Goal: Check status: Check status

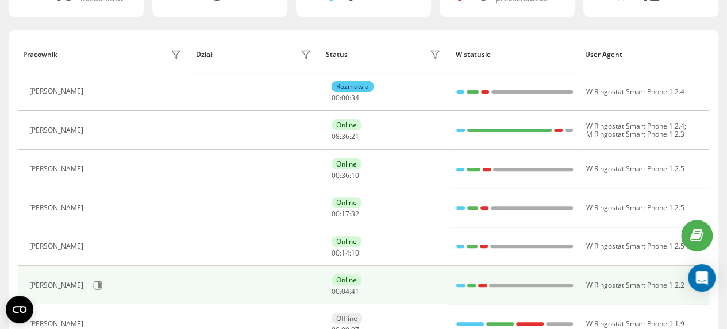
scroll to position [115, 0]
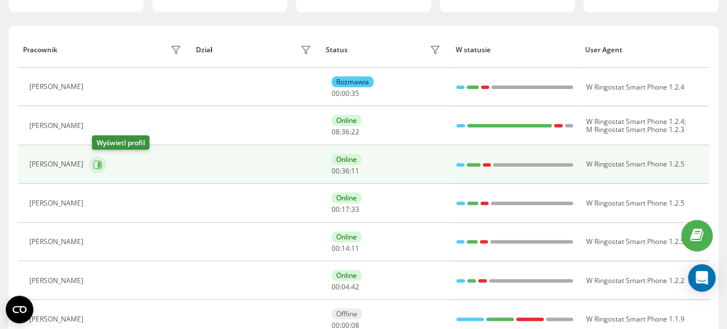
click at [101, 164] on icon at bounding box center [99, 165] width 3 height 6
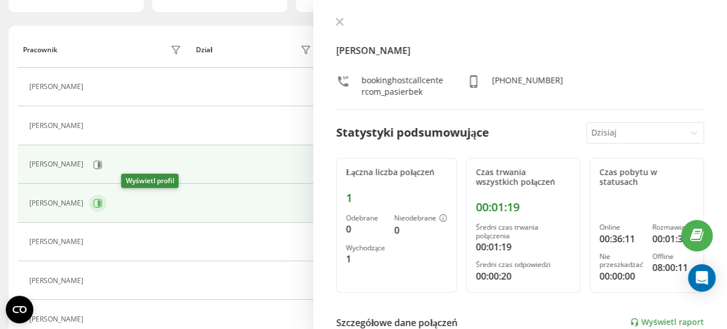
click at [102, 202] on icon at bounding box center [97, 203] width 9 height 9
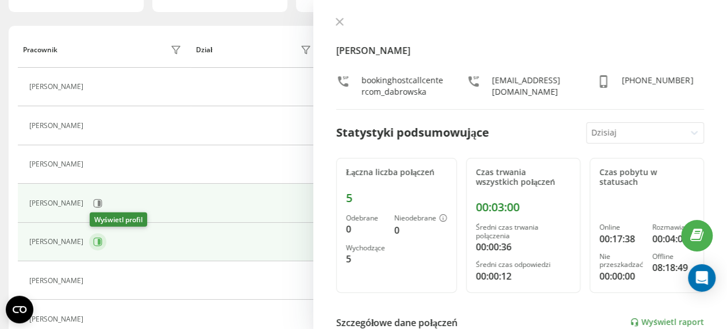
click at [100, 243] on icon at bounding box center [99, 242] width 3 height 6
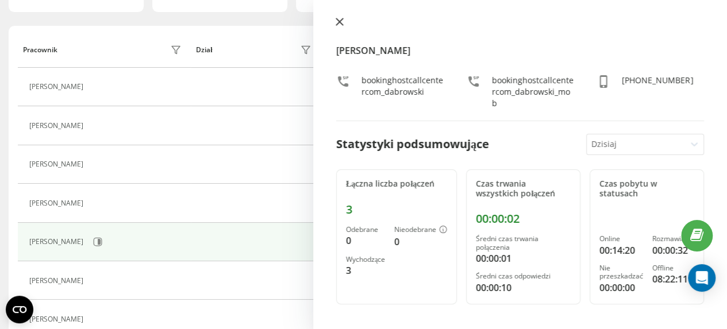
click at [339, 26] on button at bounding box center [339, 22] width 15 height 11
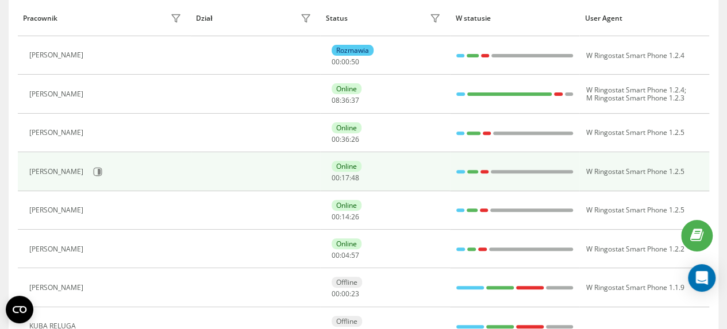
scroll to position [172, 0]
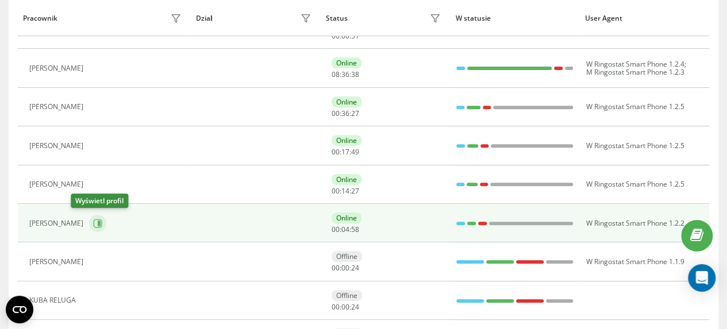
click at [93, 221] on icon at bounding box center [97, 223] width 9 height 9
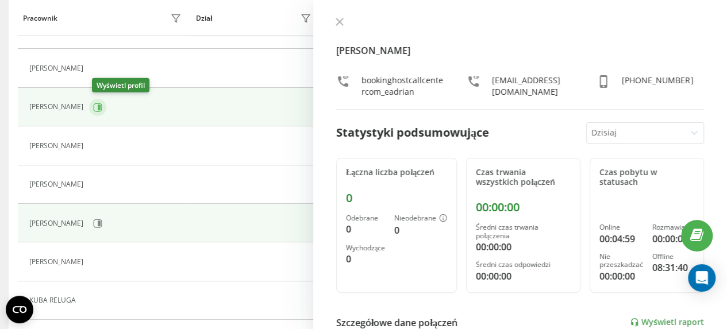
click at [101, 106] on icon at bounding box center [99, 107] width 3 height 6
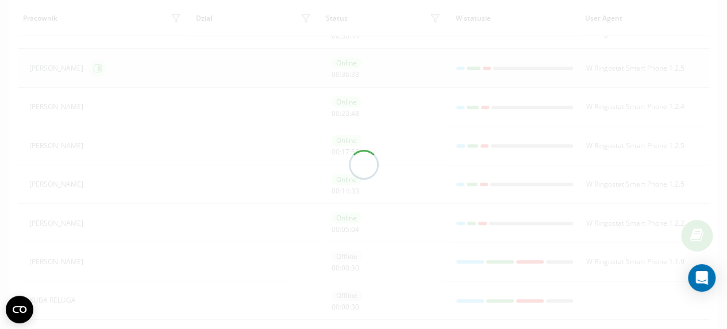
scroll to position [133, 0]
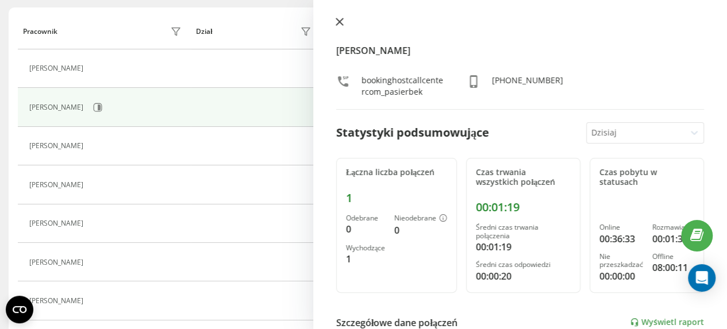
click at [338, 21] on icon at bounding box center [339, 21] width 7 height 7
